Goal: Find specific page/section: Find specific page/section

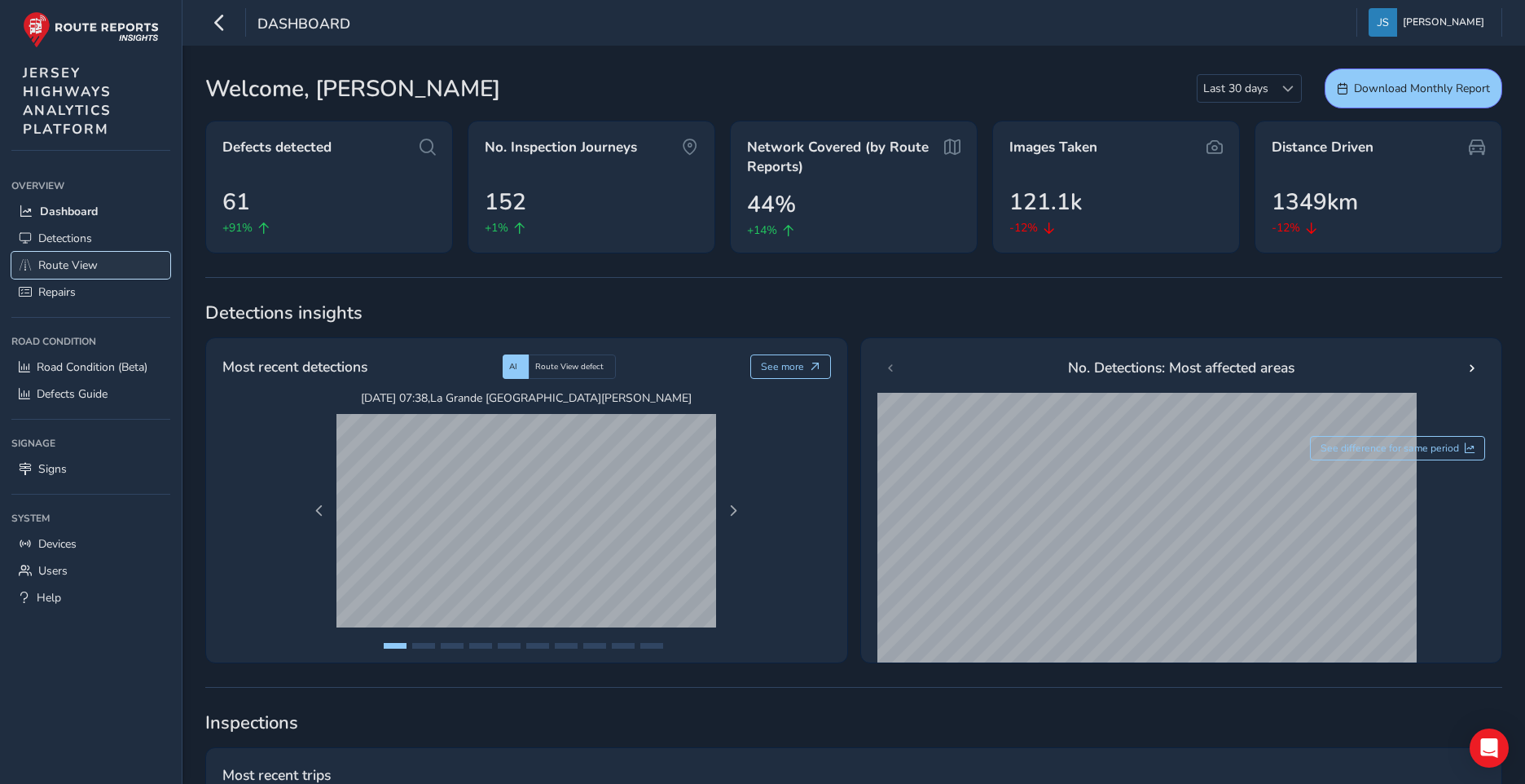
click at [42, 265] on span "Route View" at bounding box center [67, 265] width 59 height 15
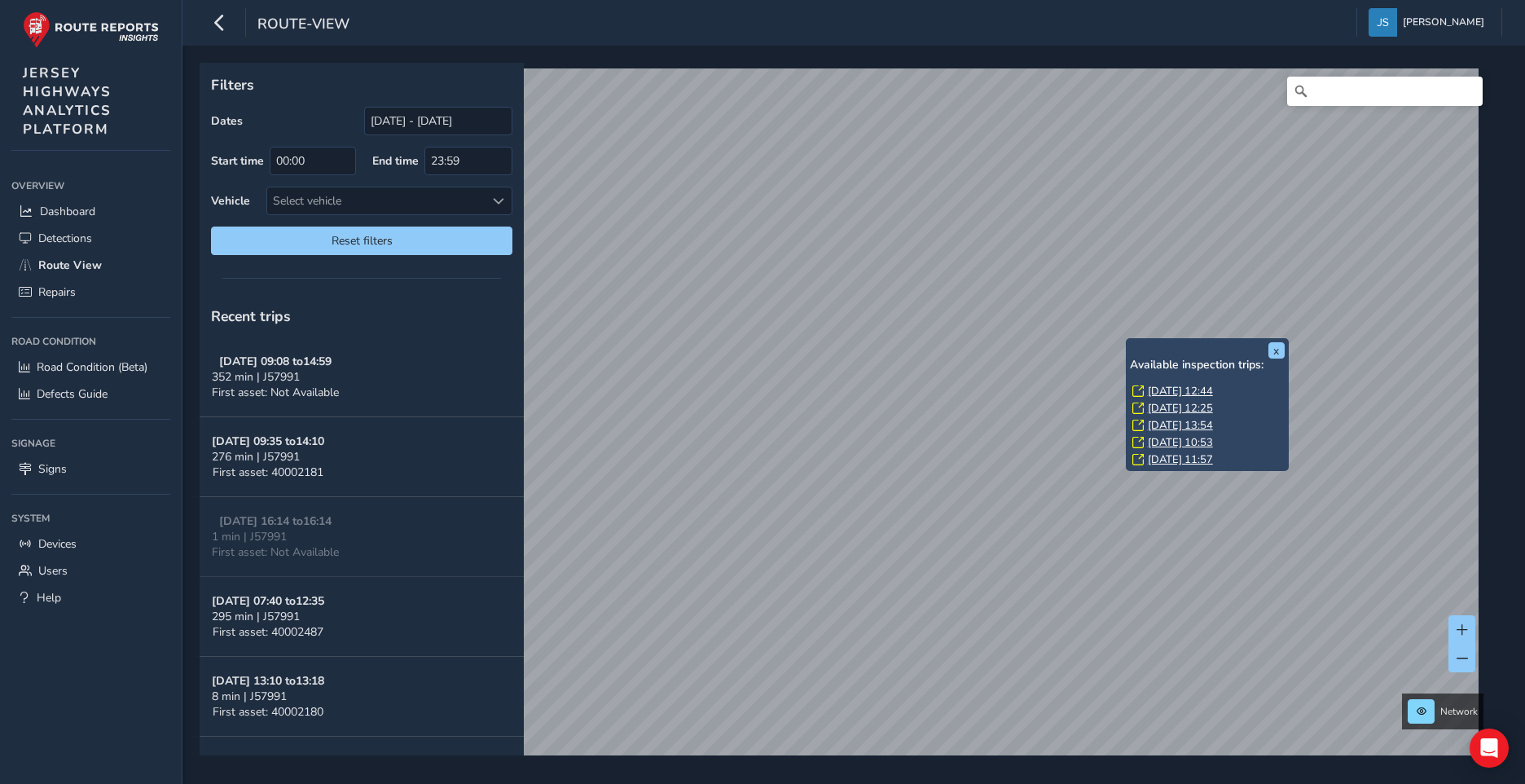
click at [1181, 388] on link "[DATE] 12:44" at bounding box center [1181, 391] width 65 height 15
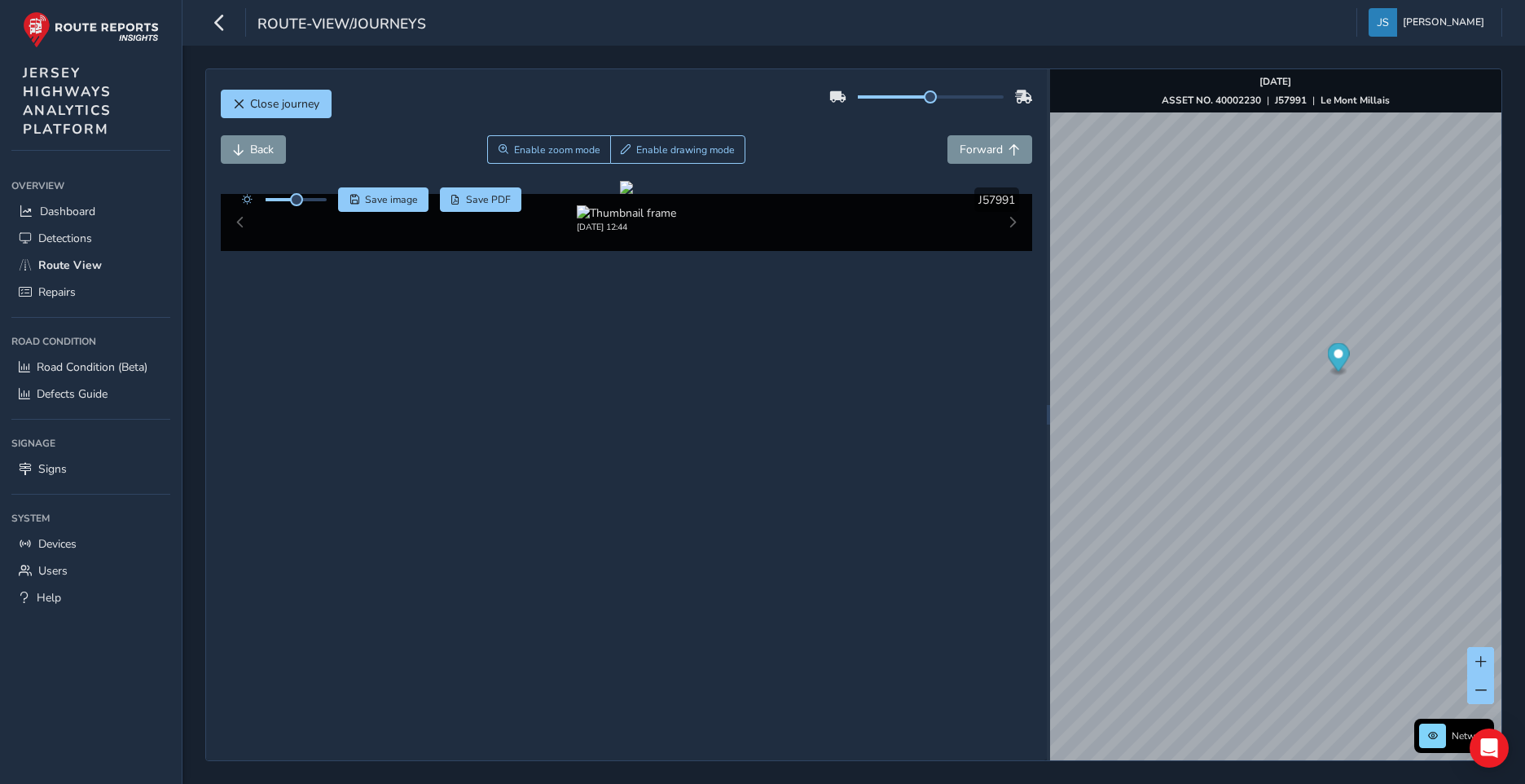
click at [238, 251] on div "[DATE] 12:44" at bounding box center [627, 222] width 812 height 57
click at [238, 251] on div "[DATE] 12:44 [DATE] 13:54 [DATE] 10:53 [DATE] 11:57" at bounding box center [627, 222] width 812 height 57
click at [882, 220] on img at bounding box center [902, 213] width 99 height 15
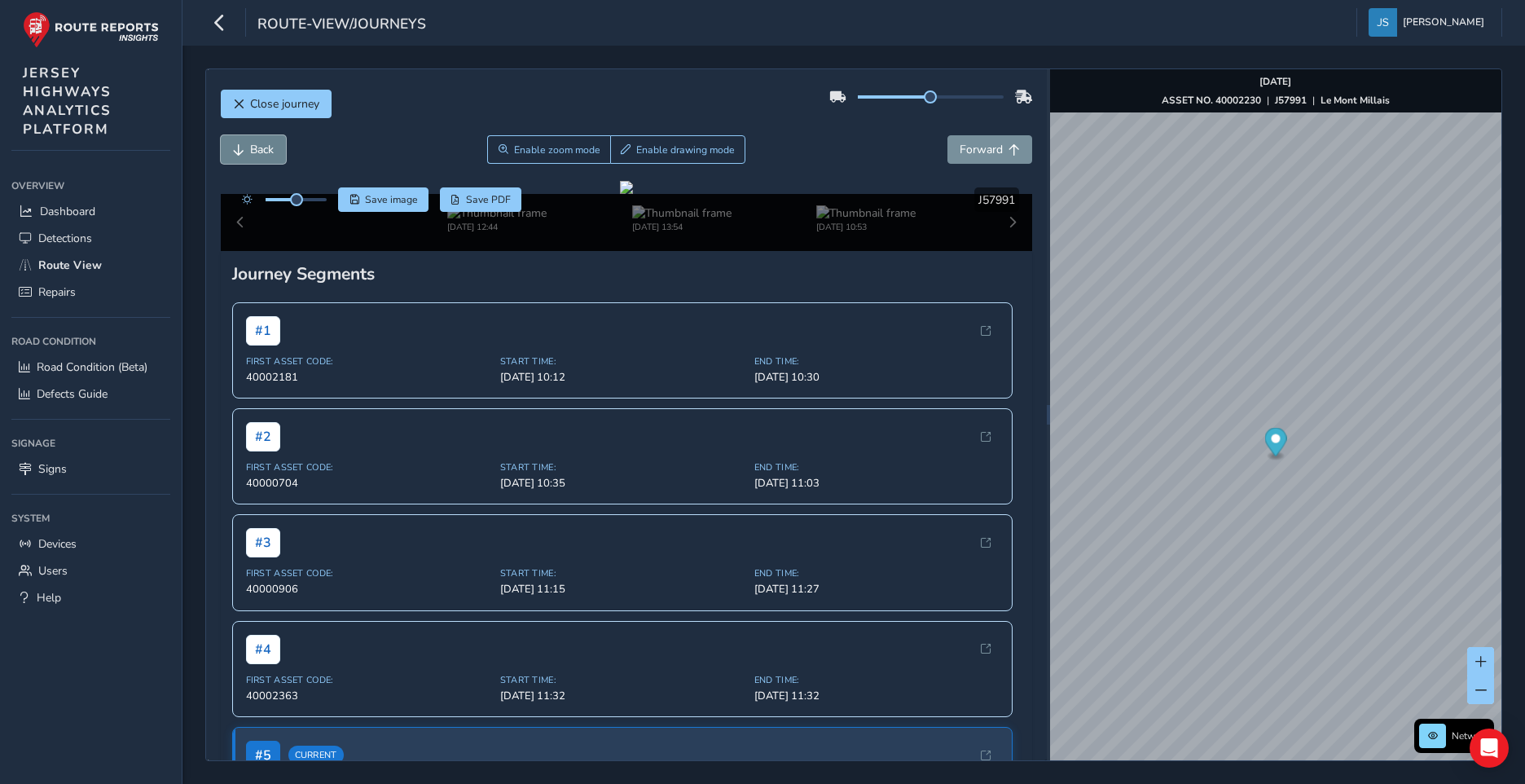
click at [242, 152] on span "Back" at bounding box center [238, 150] width 11 height 11
